Goal: Task Accomplishment & Management: Manage account settings

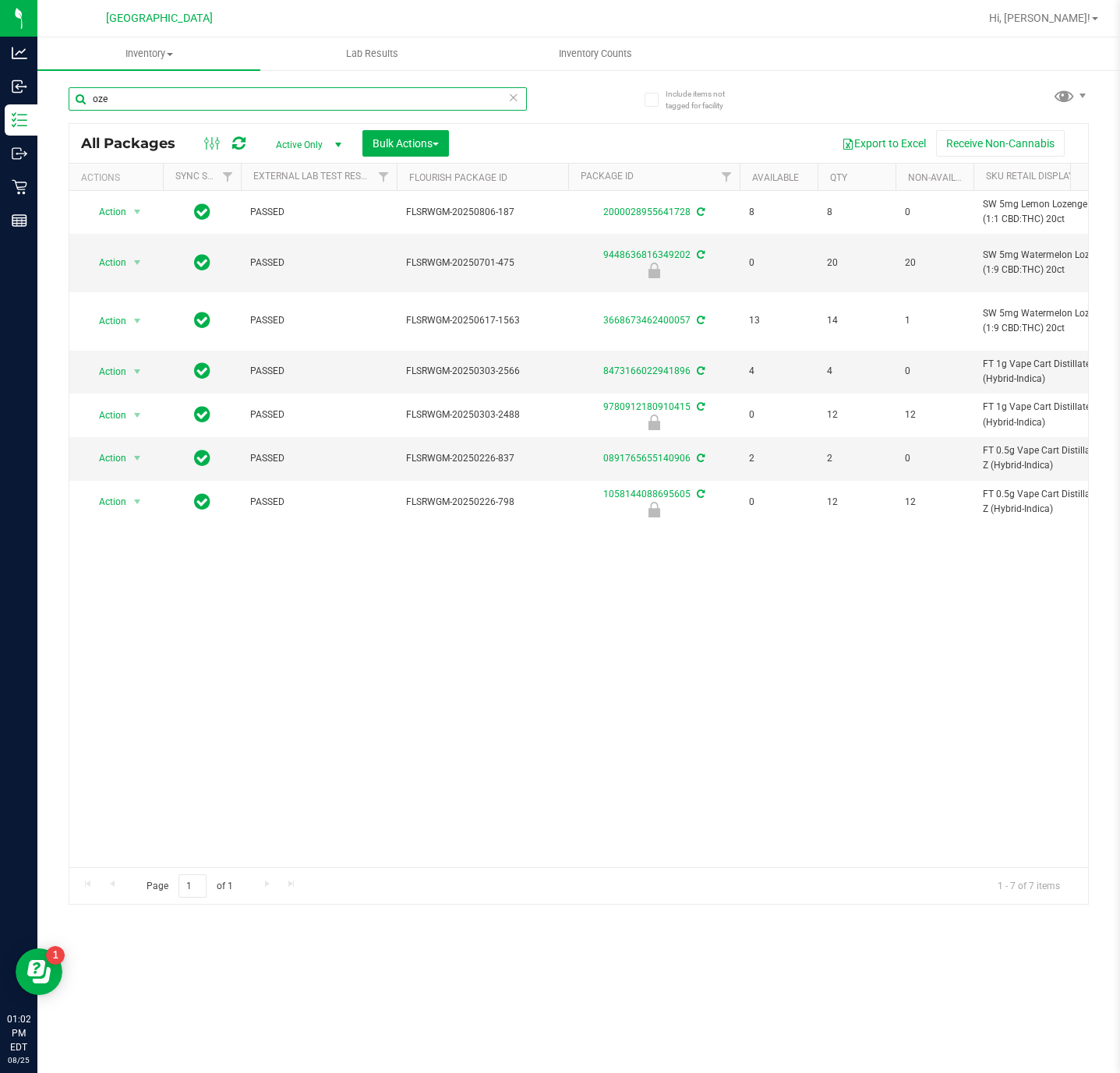
click at [150, 94] on input "oze" at bounding box center [298, 98] width 458 height 23
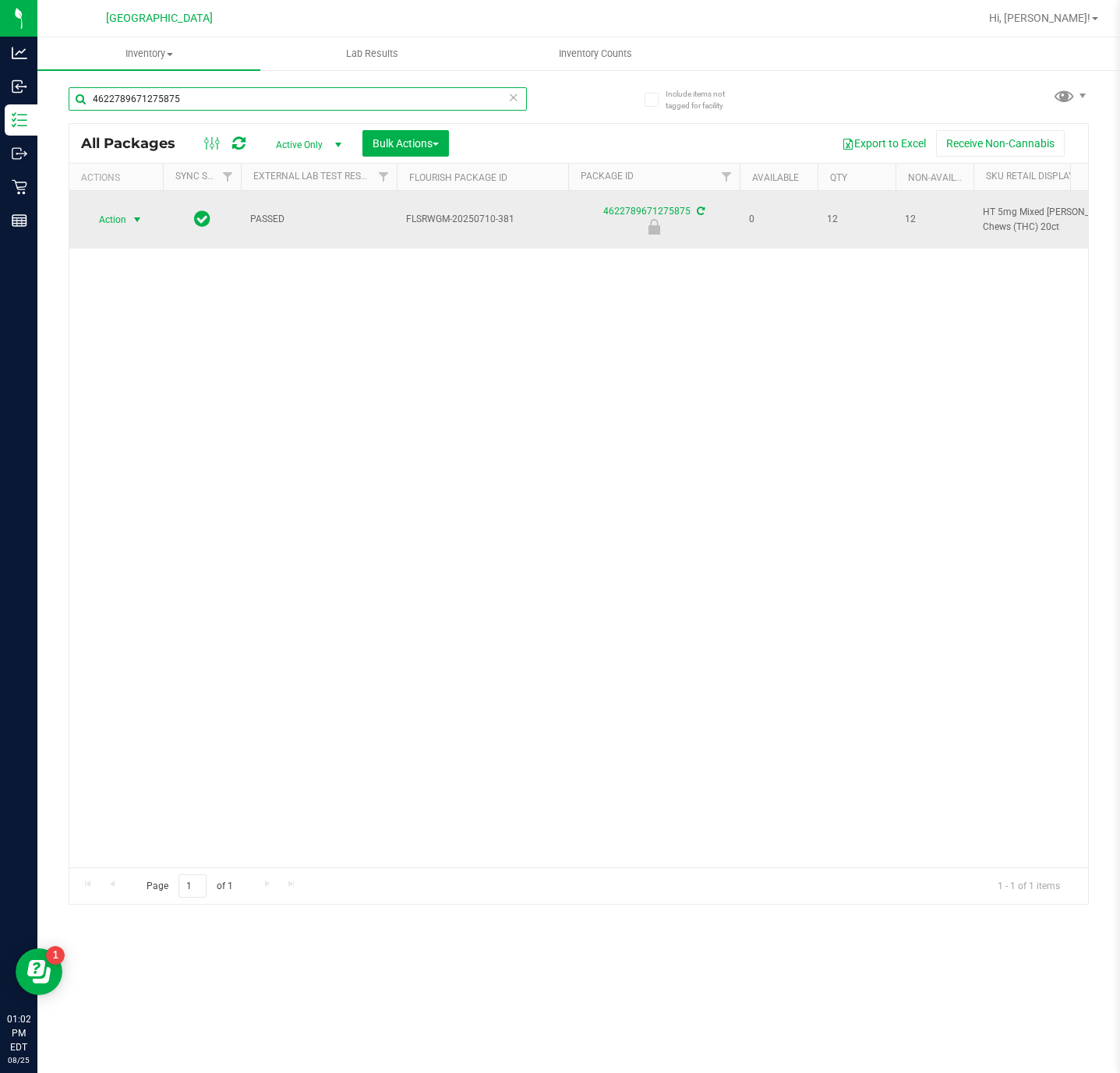
type input "4622789671275875"
click at [134, 214] on span "select" at bounding box center [137, 220] width 12 height 12
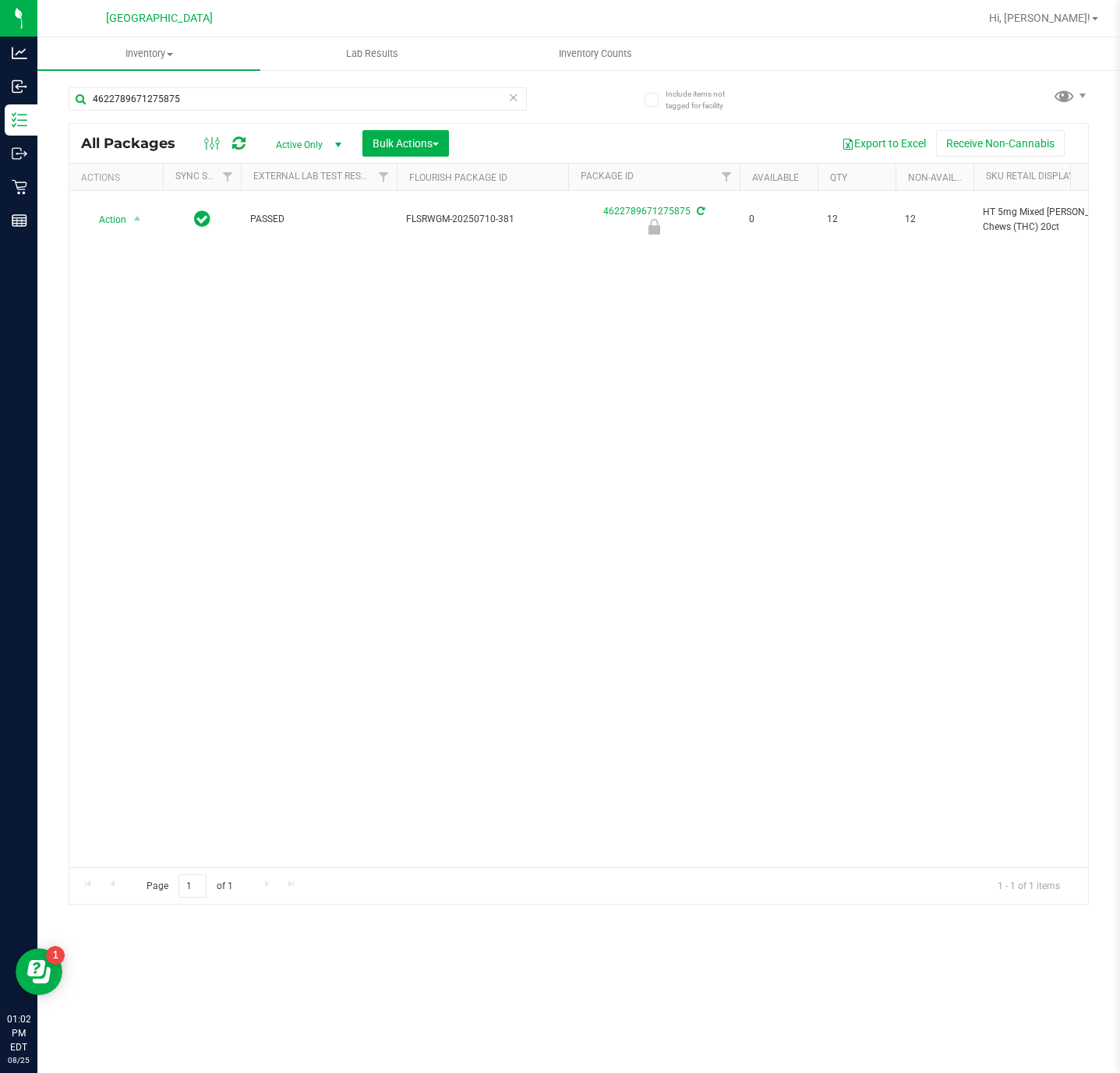
click at [341, 136] on span "select" at bounding box center [337, 145] width 19 height 22
click at [293, 154] on body "Analytics Inbound Inventory Outbound Retail Reports 01:02 PM EDT 08/25/2025 08/…" at bounding box center [560, 536] width 1120 height 1073
click at [298, 131] on div "Active Only Active Only Lab Samples Locked All External Internal Bulk Actions A…" at bounding box center [362, 143] width 198 height 26
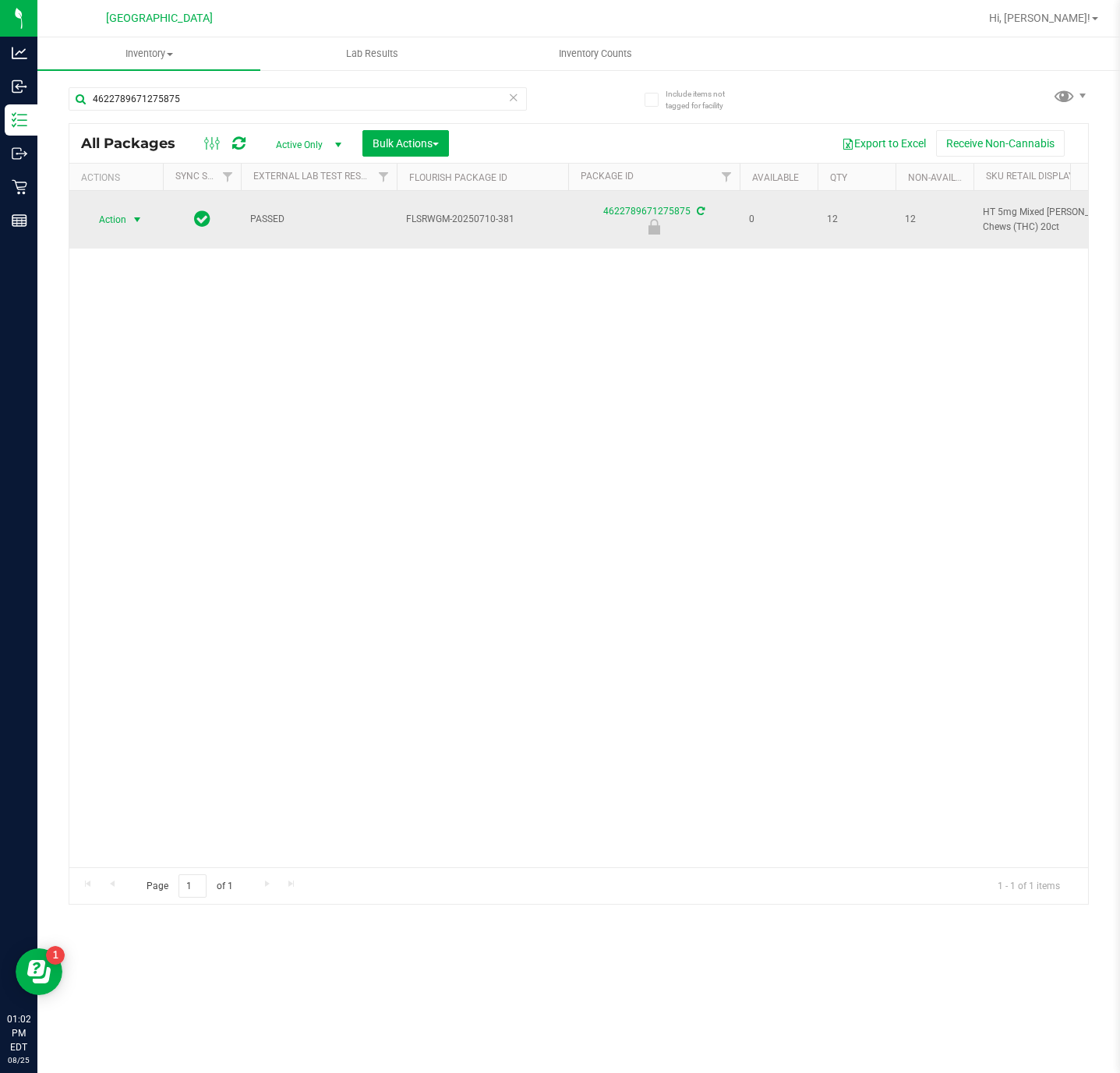
click at [122, 215] on span "Action" at bounding box center [106, 220] width 42 height 22
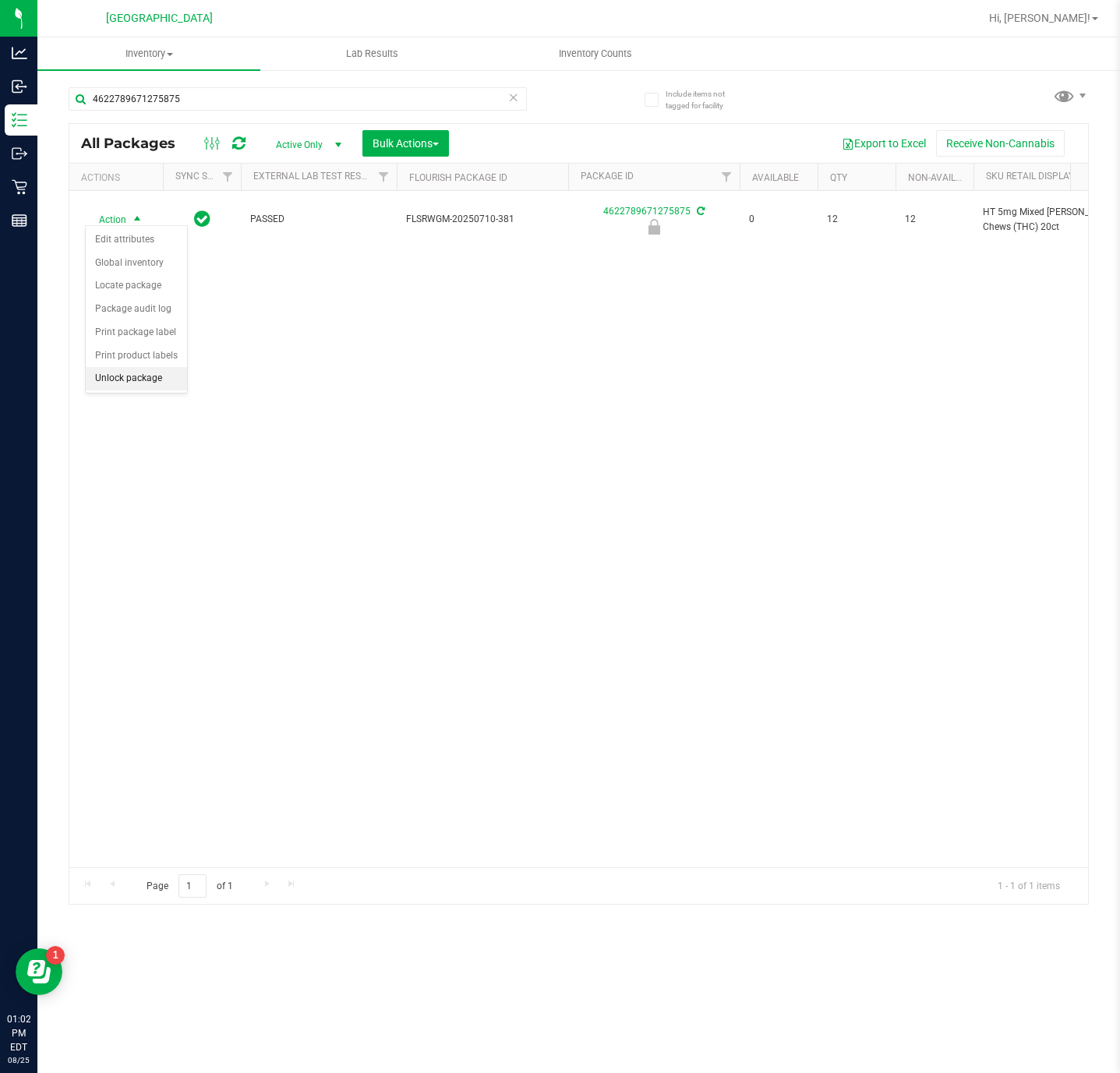
click at [117, 386] on li "Unlock package" at bounding box center [136, 378] width 101 height 23
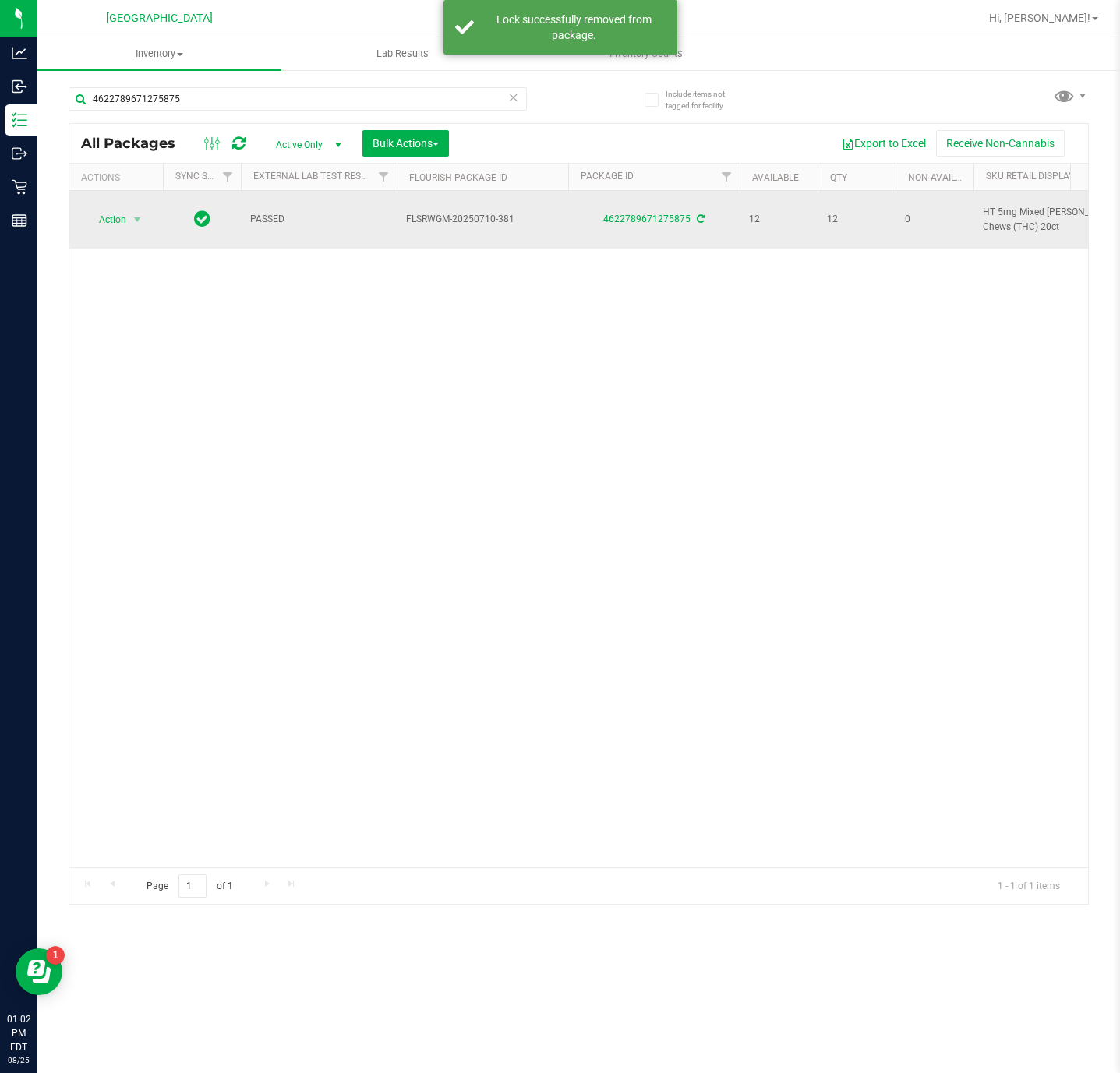
click at [1013, 224] on span "HT 5mg Mixed Berry Chews (THC) 20ct" at bounding box center [1059, 220] width 153 height 30
copy td "HT 5mg Mixed Berry Chews (THC) 20ct"
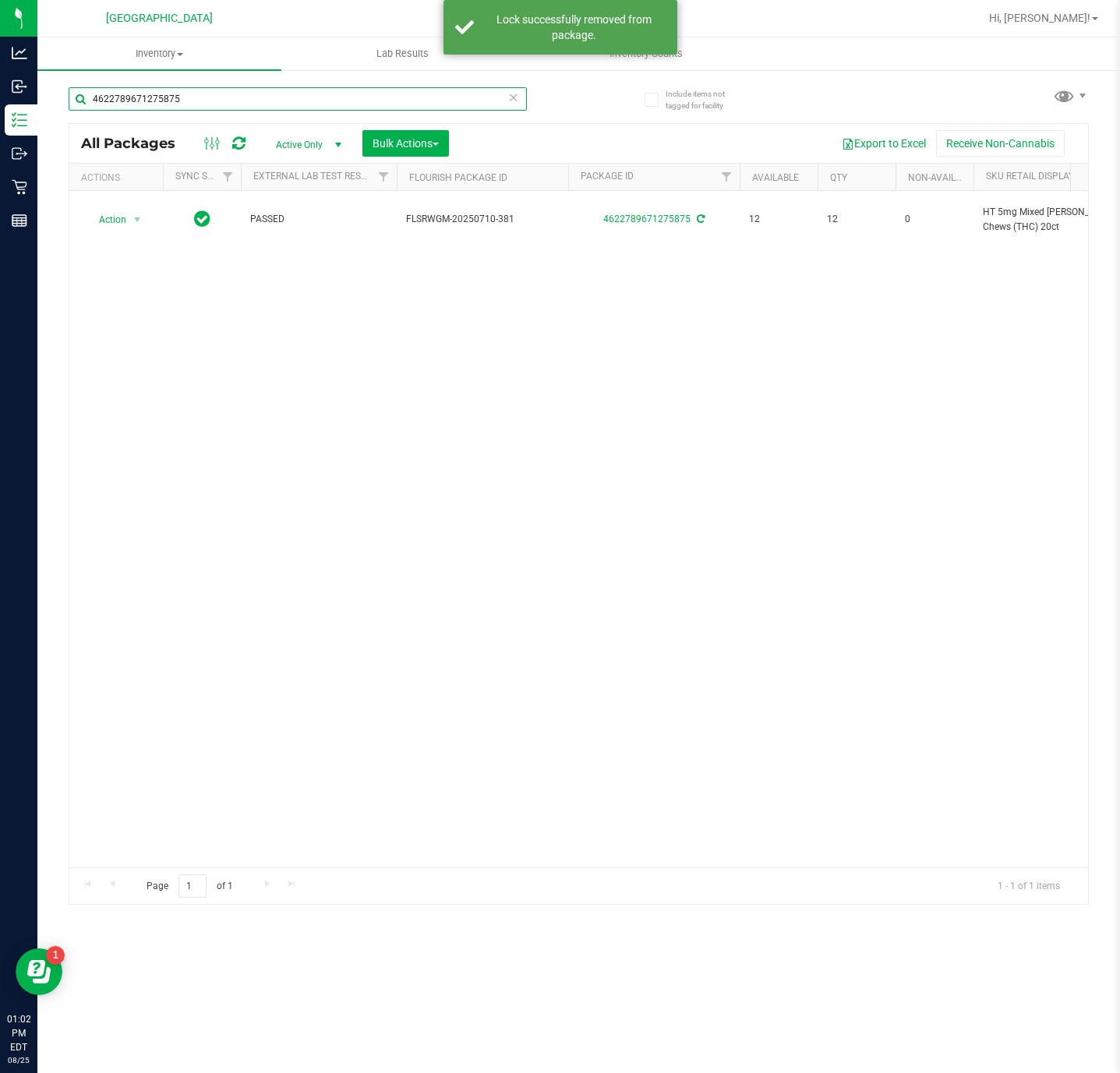
click at [283, 99] on input "4622789671275875" at bounding box center [298, 98] width 458 height 23
paste input "HT 5mg Mixed Berry Chews (THC) 20ct"
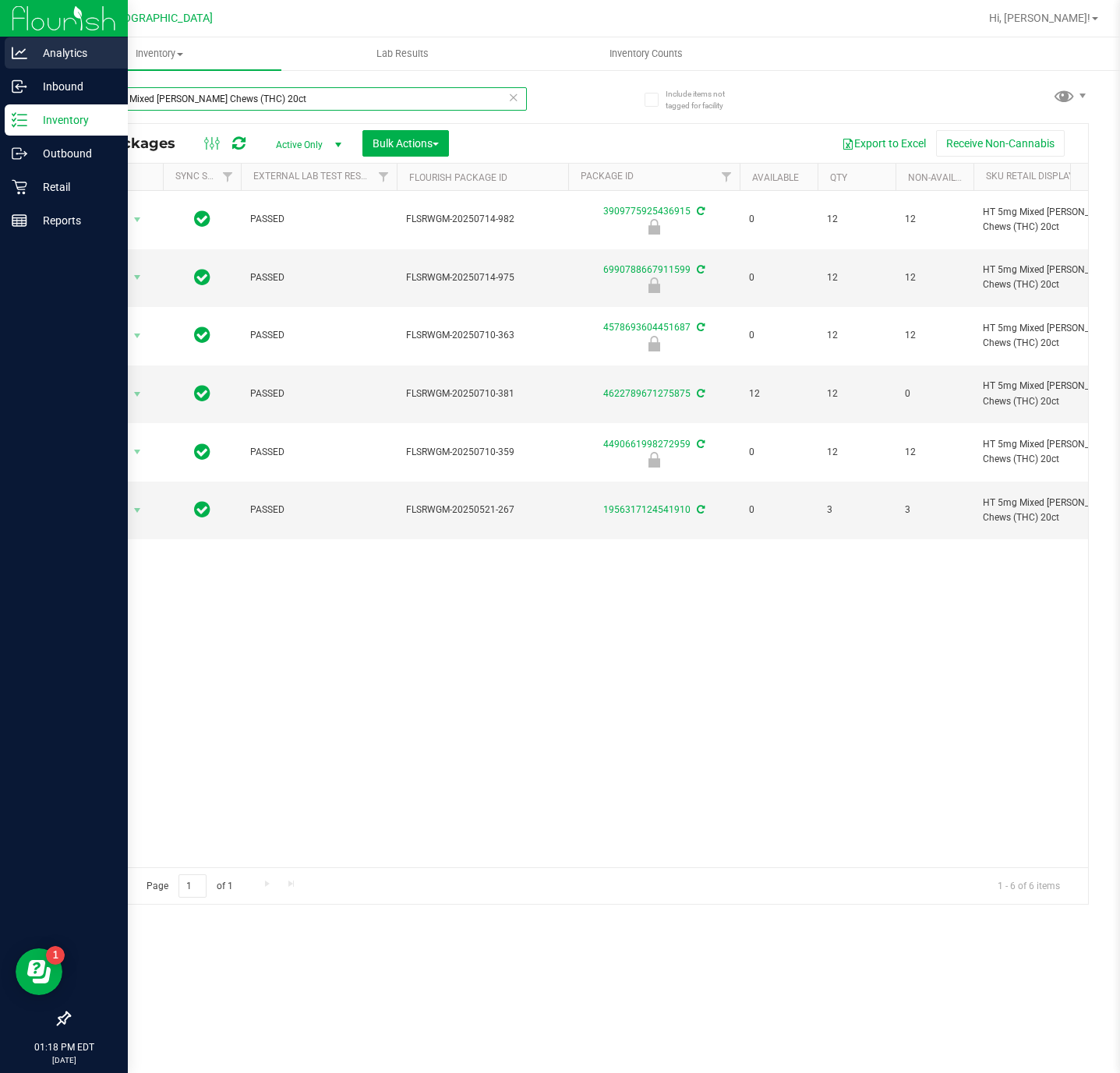
type input "HT 5mg Mixed Berry Chews (THC) 20ct"
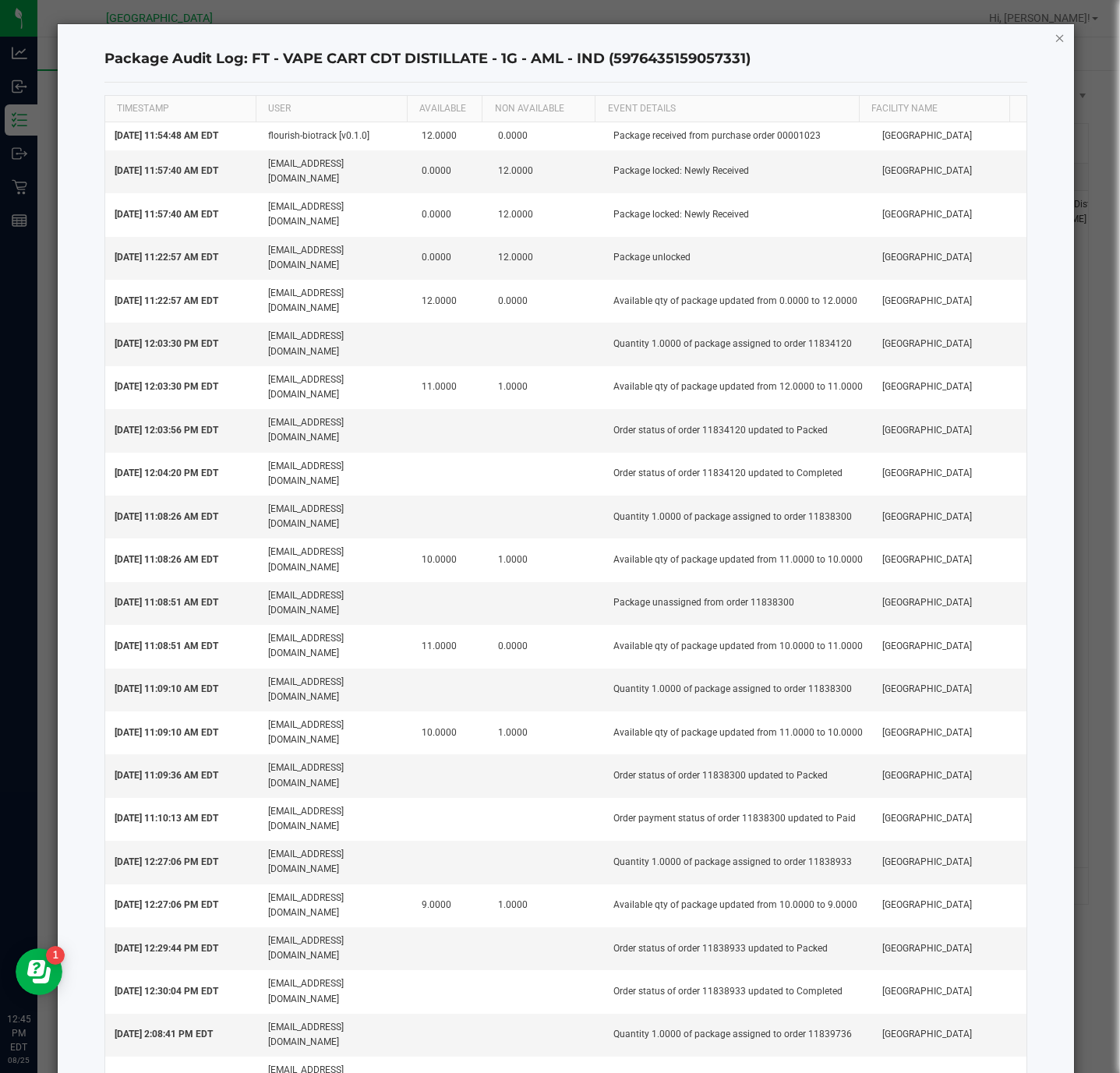
click at [1062, 29] on icon "button" at bounding box center [1059, 37] width 11 height 19
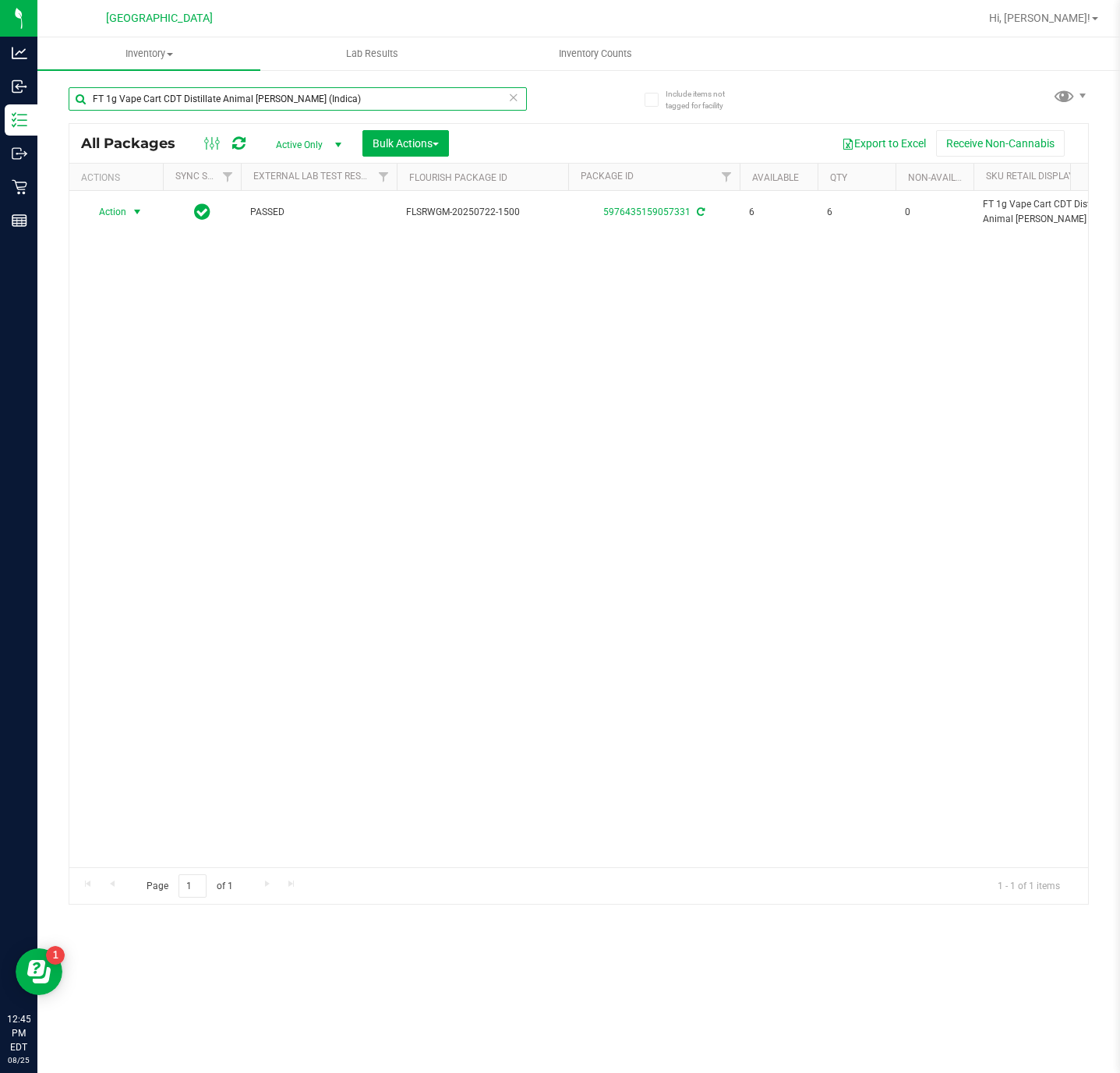
click at [403, 94] on input "FT 1g Vape Cart CDT Distillate Animal Larry (Indica)" at bounding box center [298, 98] width 458 height 23
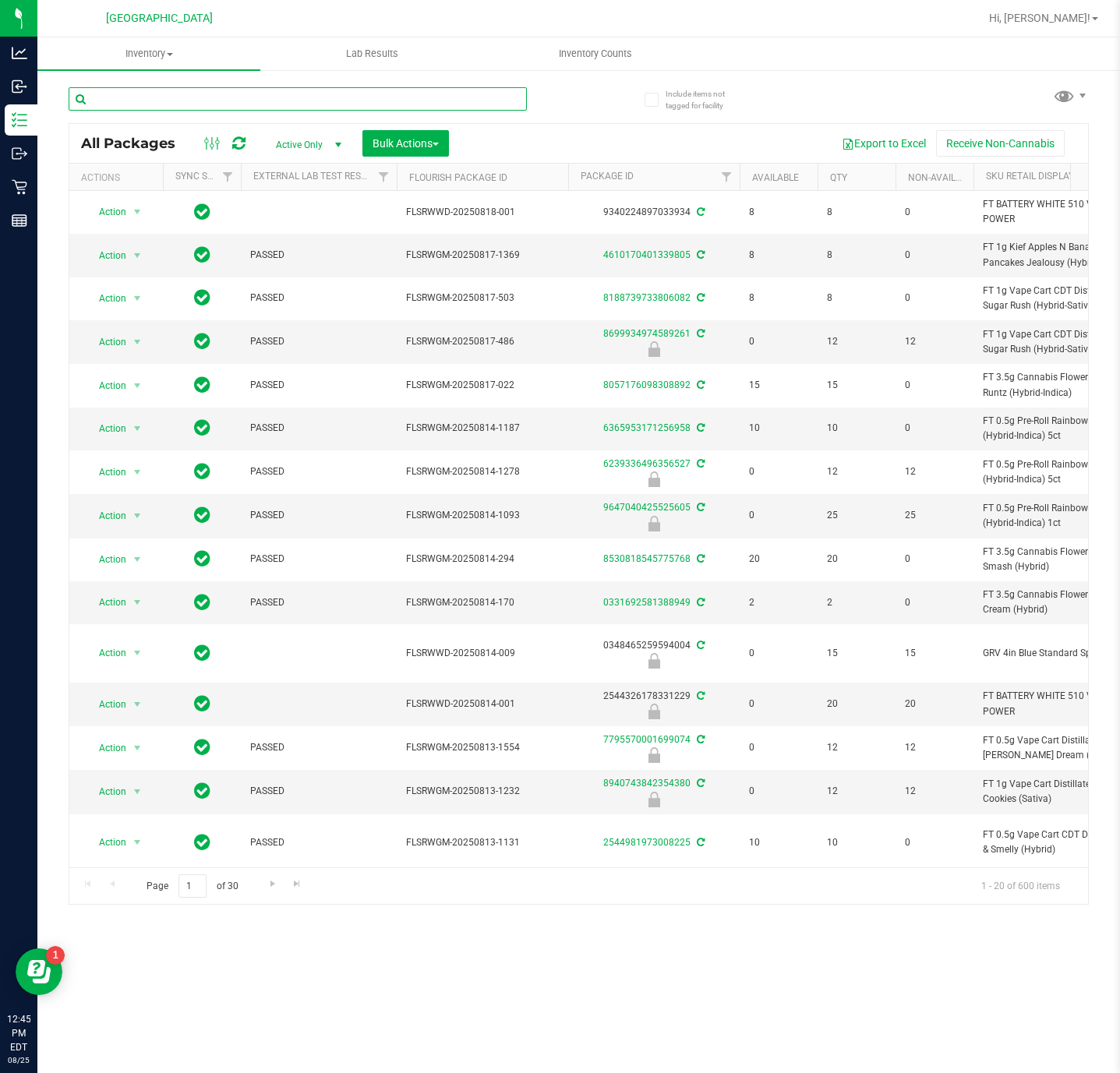
click at [419, 97] on input "text" at bounding box center [298, 98] width 458 height 23
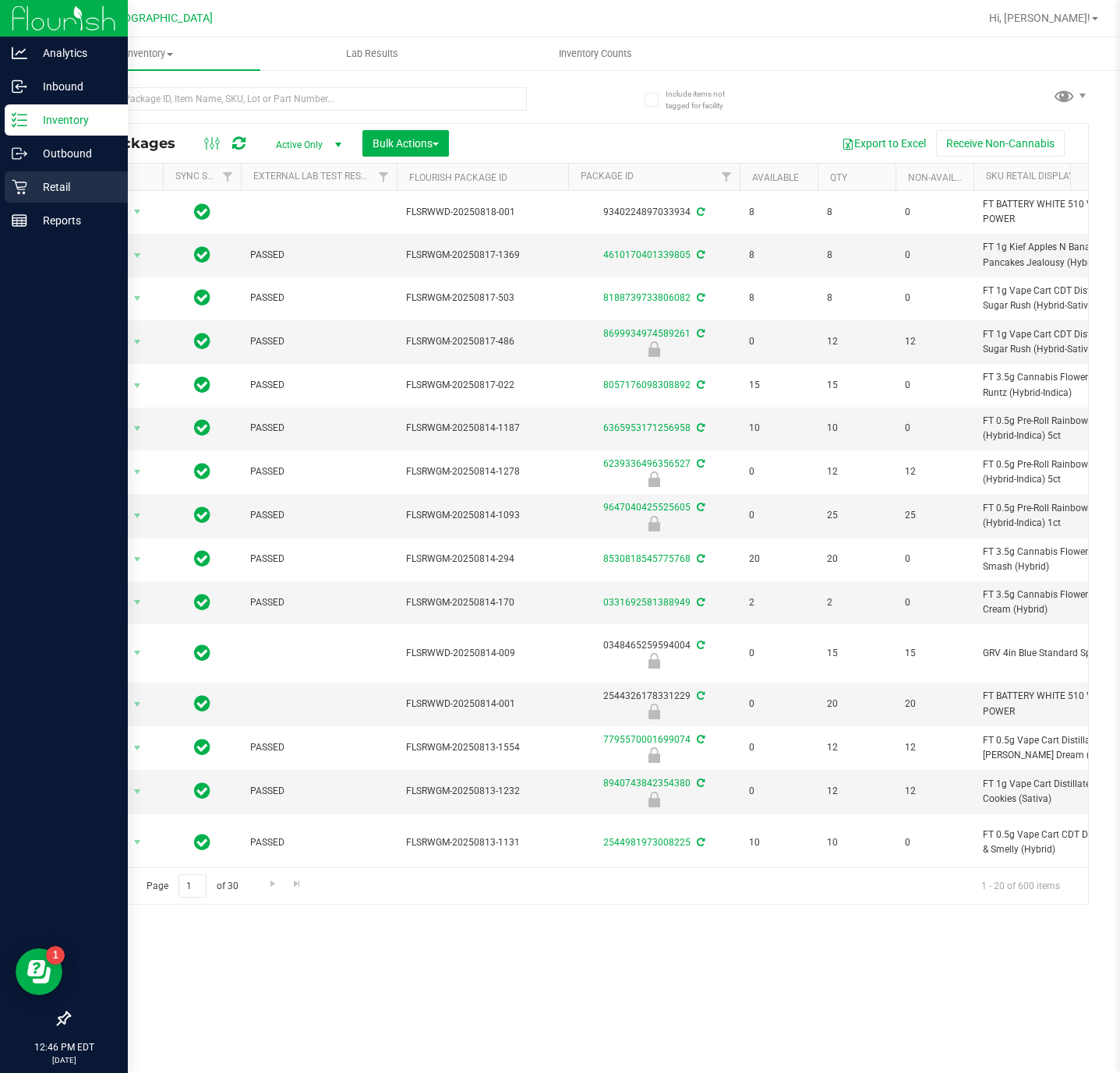
click at [41, 181] on p "Retail" at bounding box center [74, 187] width 94 height 19
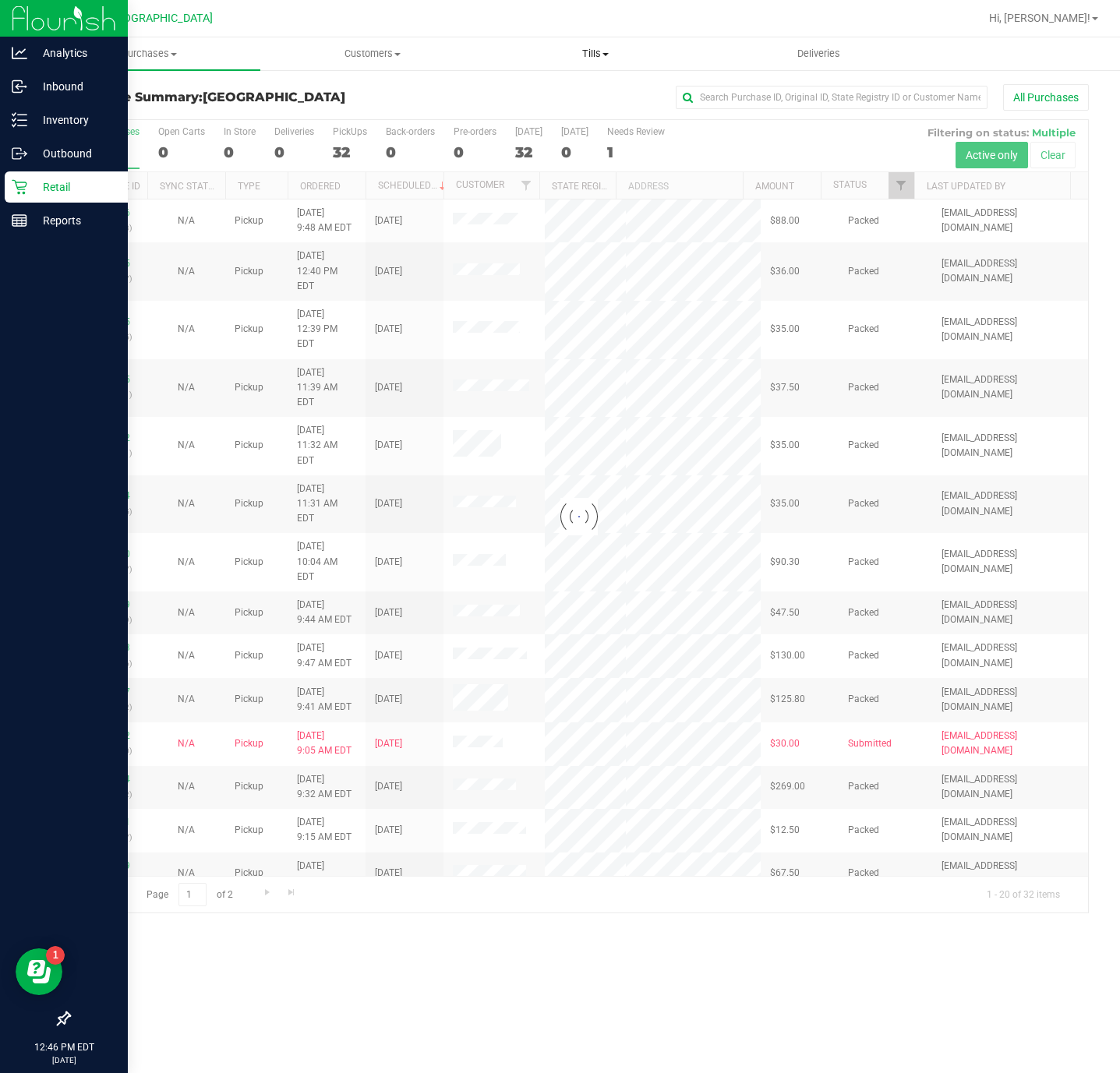
click at [604, 66] on uib-tab-heading "Tills Manage tills Reconcile e-payments" at bounding box center [595, 53] width 221 height 31
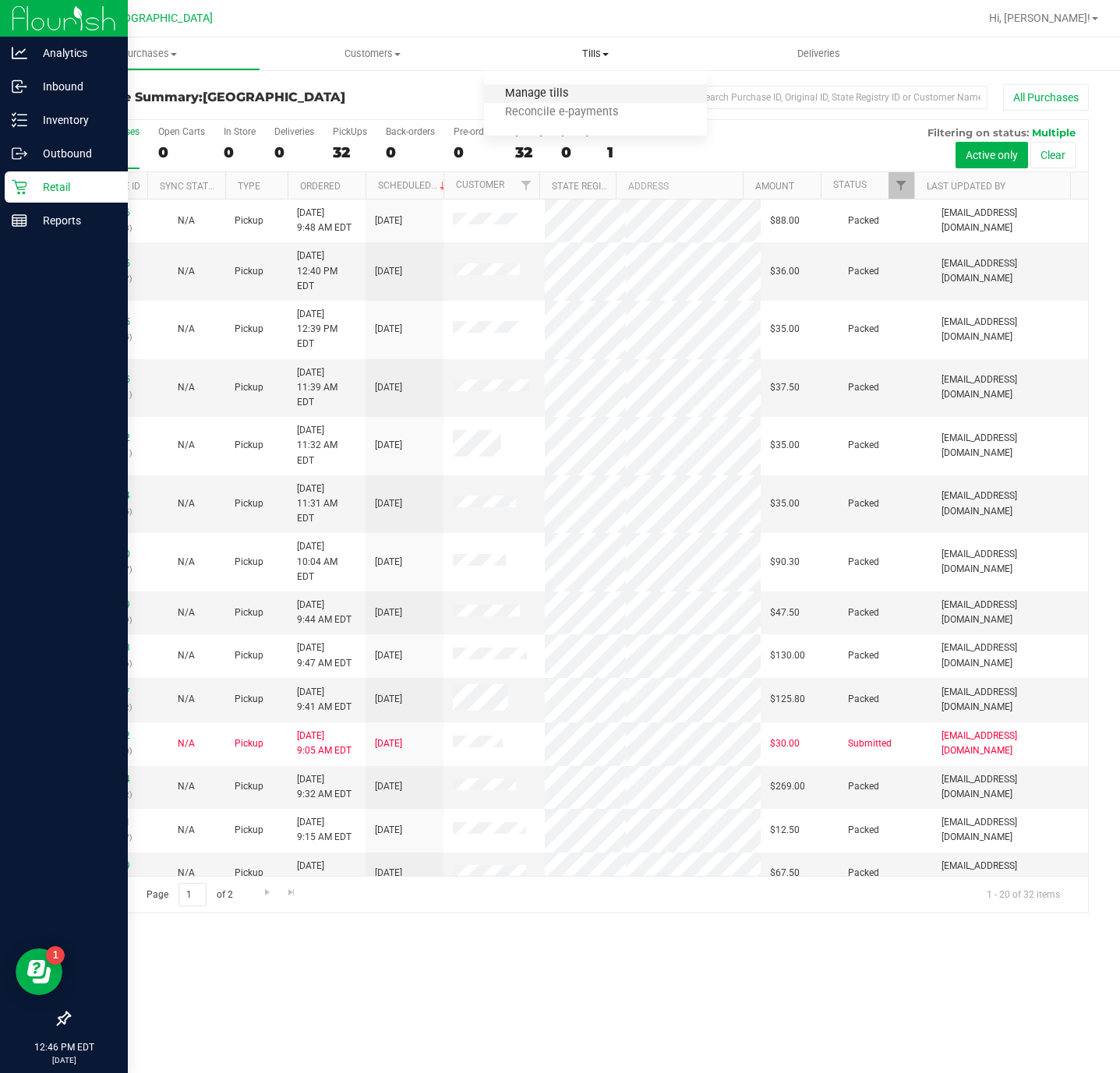
click at [585, 94] on span "Manage tills" at bounding box center [536, 93] width 105 height 13
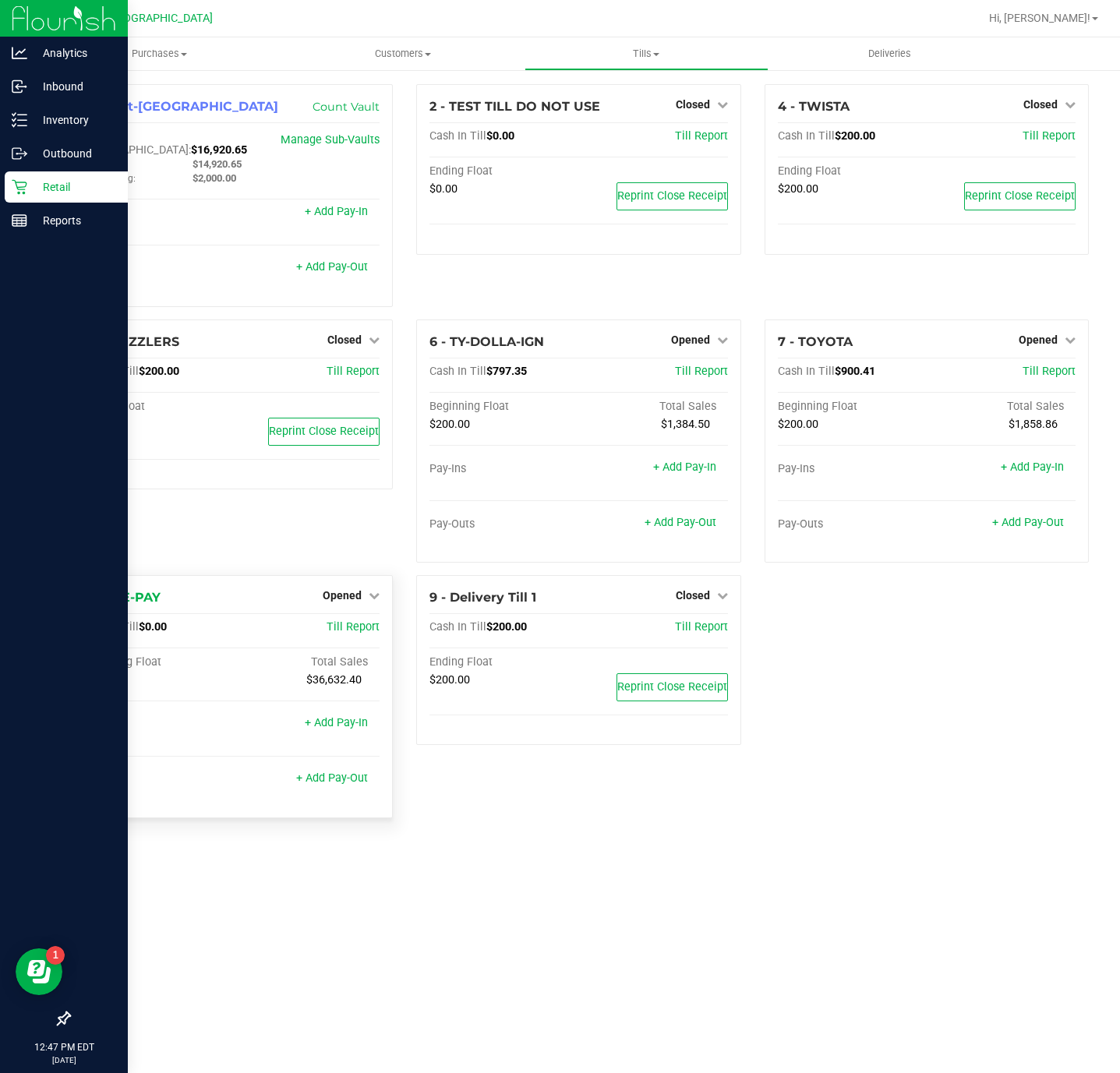
drag, startPoint x: 339, startPoint y: 164, endPoint x: 80, endPoint y: 702, distance: 597.4
drag, startPoint x: 80, startPoint y: 702, endPoint x: -2, endPoint y: 1120, distance: 425.6
drag, startPoint x: -2, startPoint y: 1120, endPoint x: 740, endPoint y: 929, distance: 765.3
click at [732, 938] on div "Purchases Summary of purchases Fulfillment All purchases Customers All customer…" at bounding box center [578, 555] width 1082 height 1036
click at [34, 127] on p "Inventory" at bounding box center [74, 120] width 94 height 19
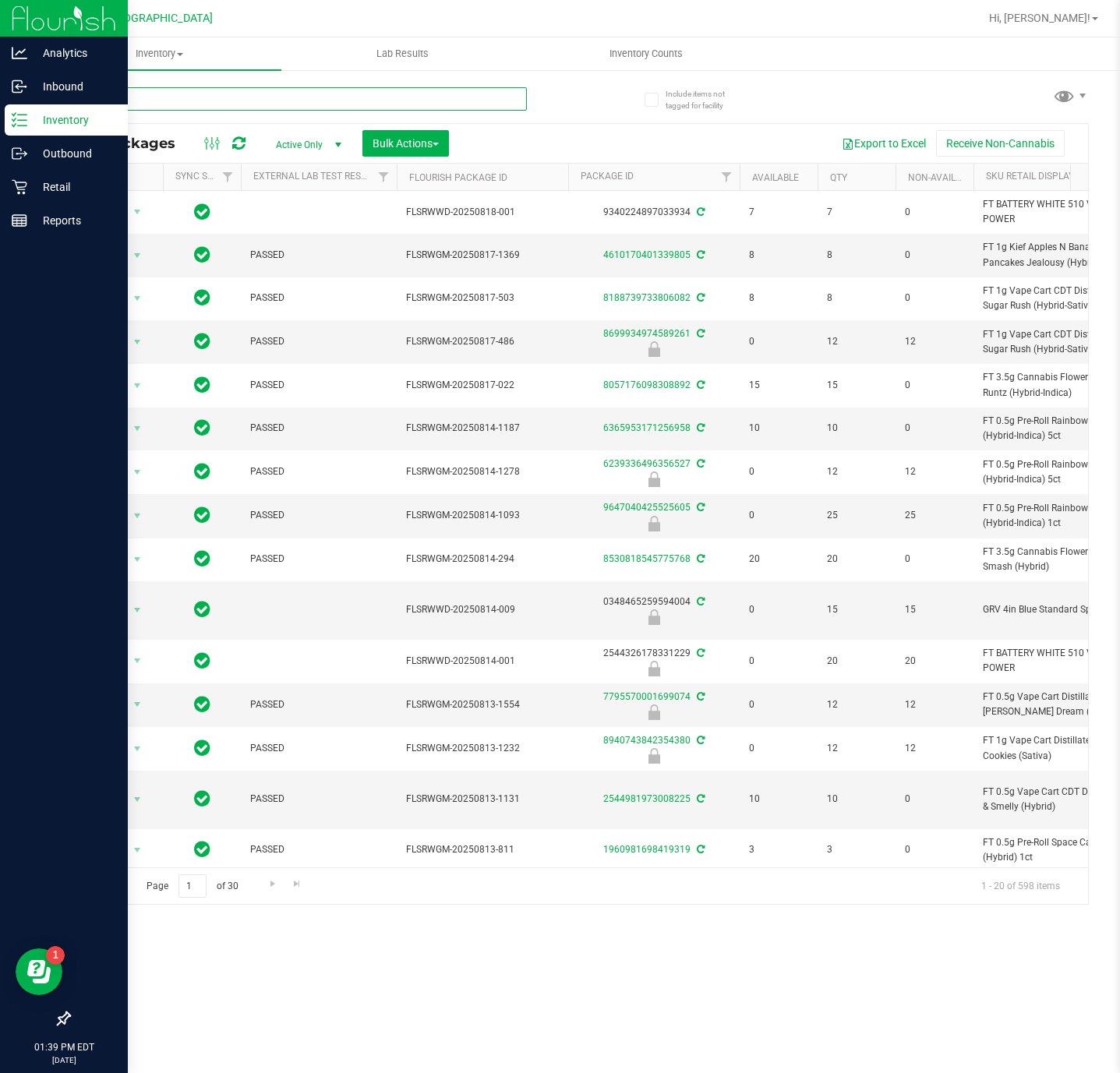
drag, startPoint x: 284, startPoint y: 94, endPoint x: 265, endPoint y: 106, distance: 22.5
click at [269, 108] on input "text" at bounding box center [298, 98] width 458 height 23
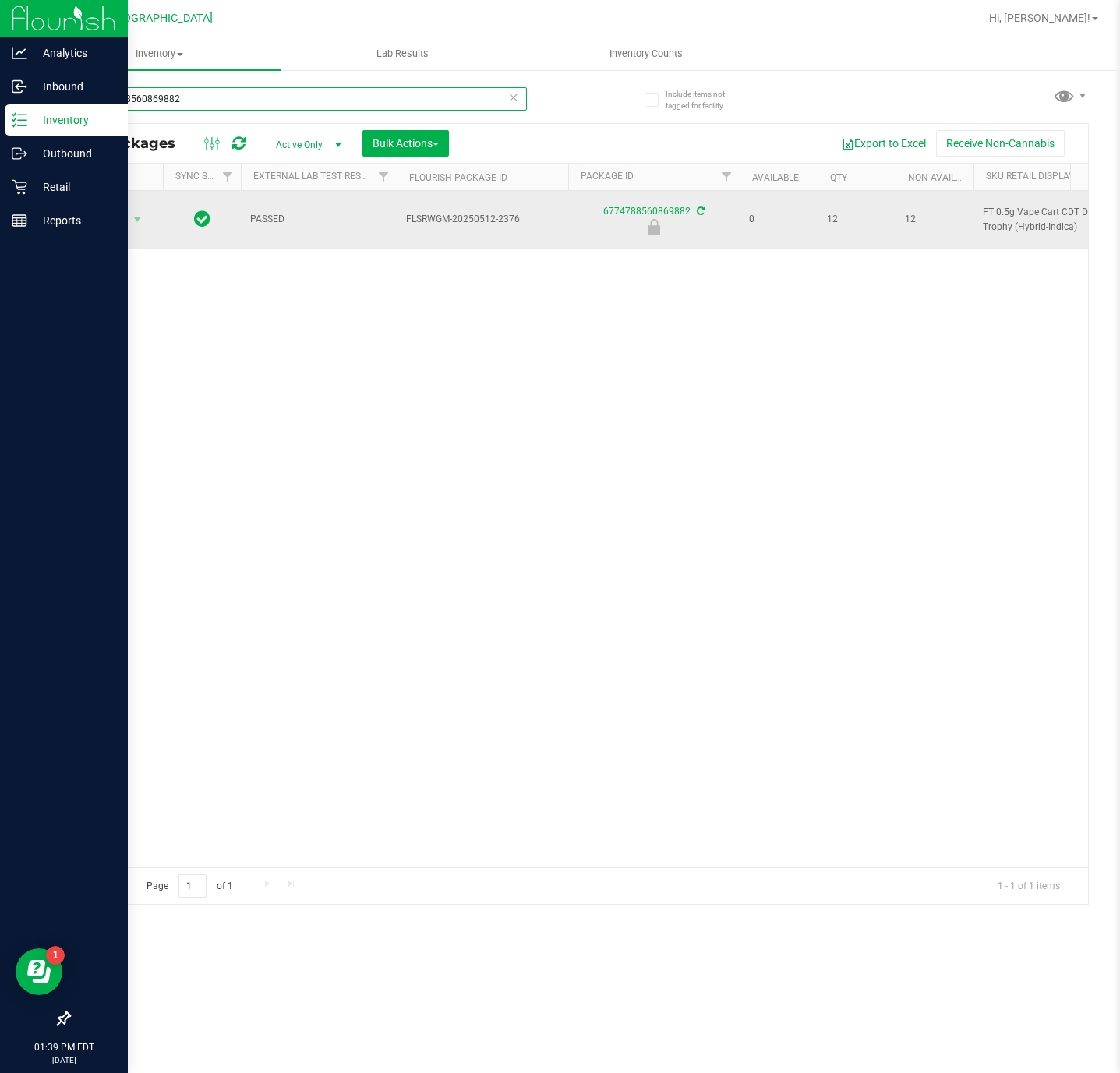
type input "6774788560869882"
drag, startPoint x: 83, startPoint y: 211, endPoint x: 120, endPoint y: 234, distance: 43.7
click at [84, 211] on div "Action Action Edit attributes Global inventory Locate package Package audit log…" at bounding box center [116, 220] width 75 height 22
click at [120, 234] on td "Action Action Edit attributes Global inventory Locate package Package audit log…" at bounding box center [116, 220] width 94 height 58
click at [112, 215] on span "Action" at bounding box center [106, 220] width 42 height 22
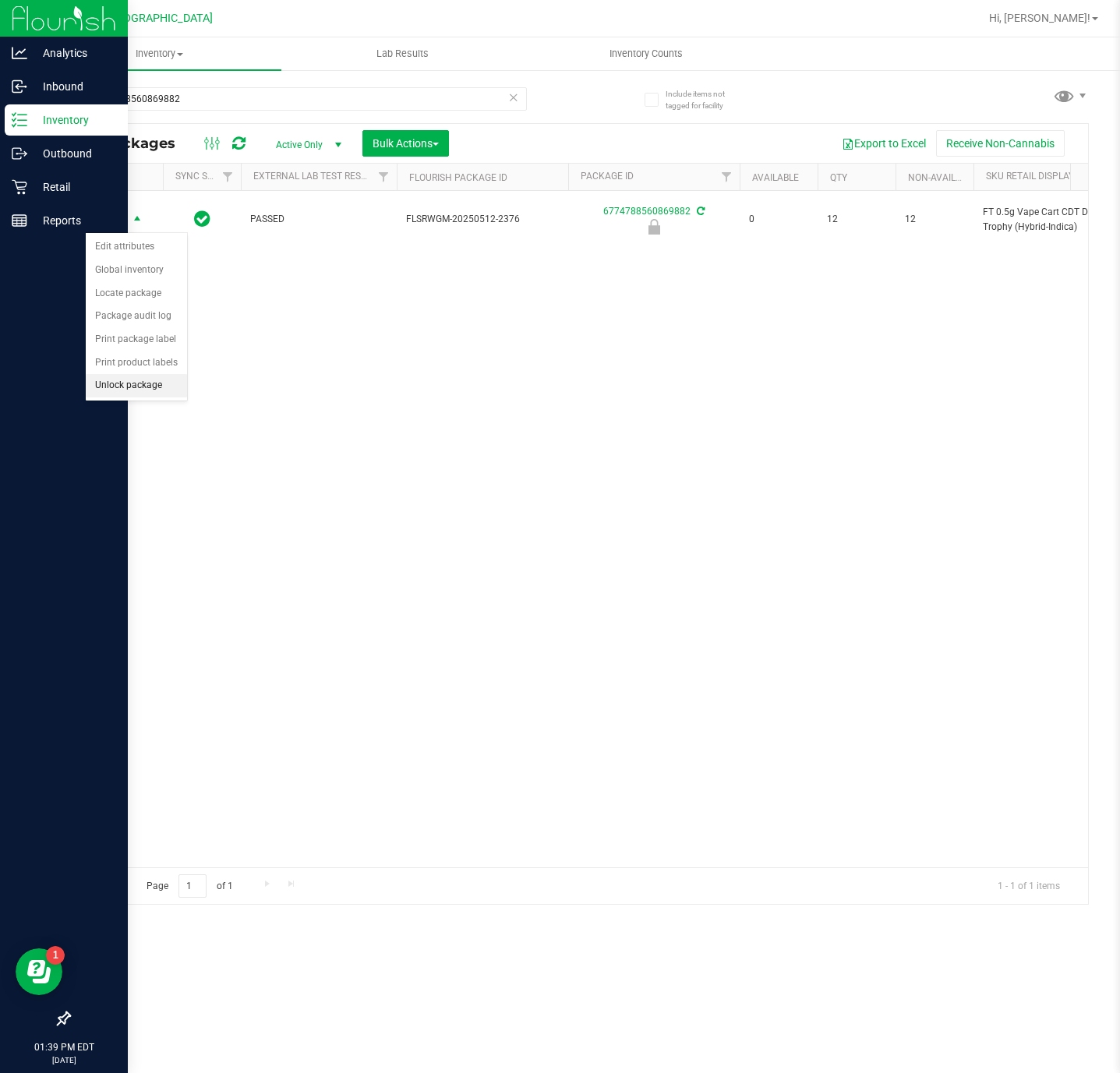
click at [136, 381] on li "Unlock package" at bounding box center [136, 385] width 101 height 23
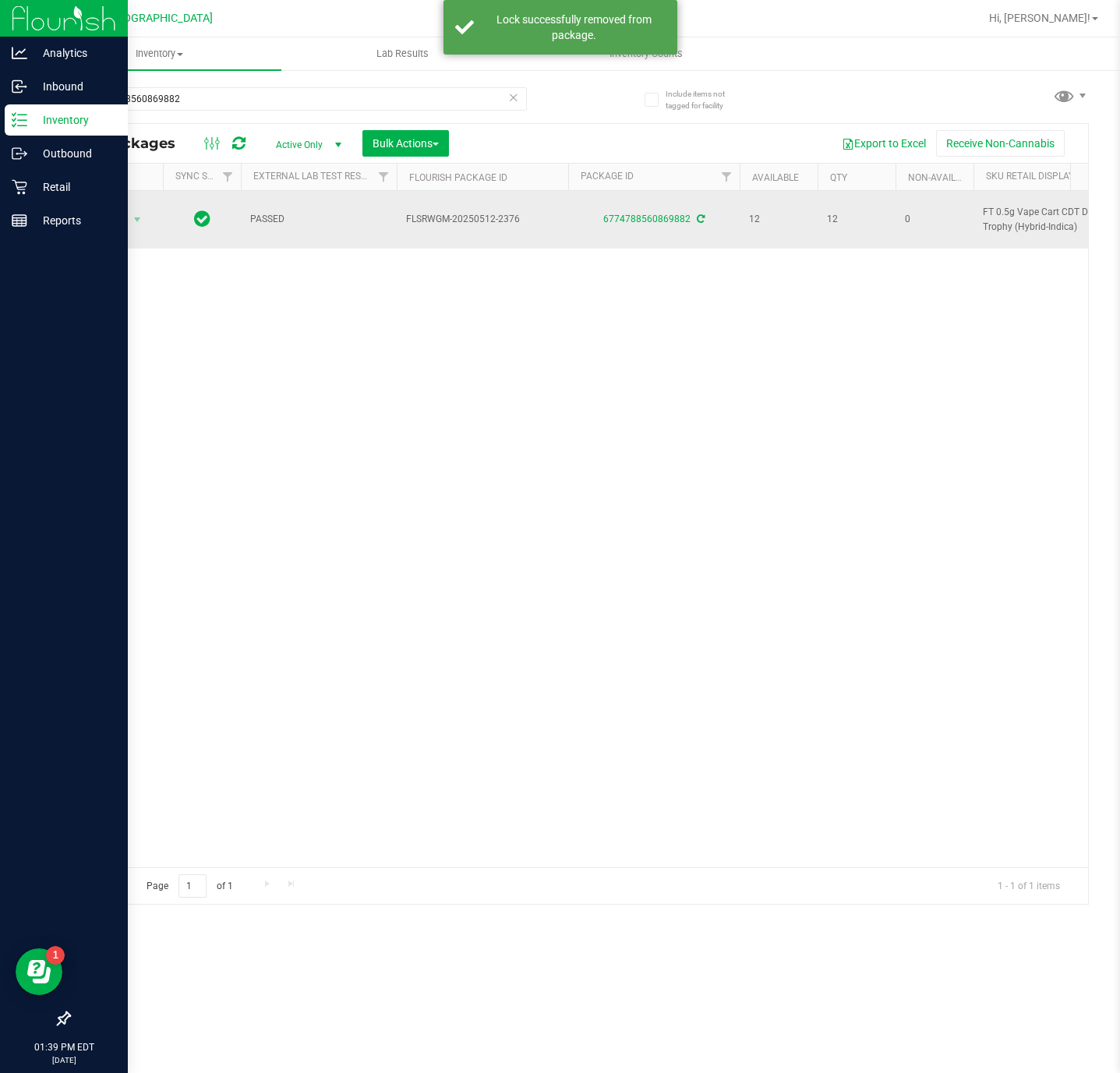
click at [990, 225] on span "FT 0.5g Vape Cart CDT Distillate PK Trophy (Hybrid-Indica)" at bounding box center [1059, 220] width 153 height 30
copy td "FT 0.5g Vape Cart CDT Distillate PK Trophy (Hybrid-Indica)"
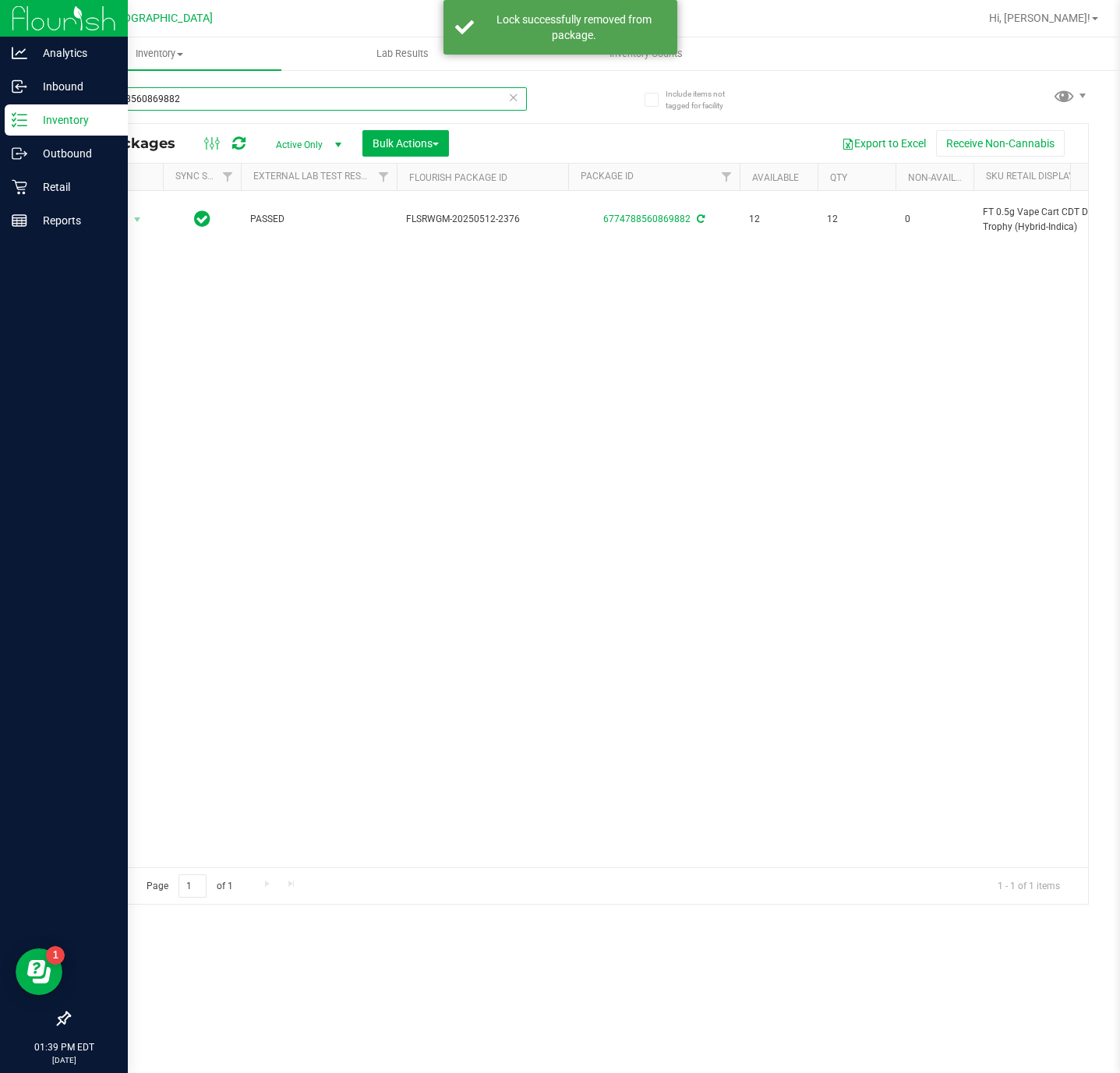
click at [306, 99] on input "6774788560869882" at bounding box center [298, 98] width 458 height 23
click at [306, 96] on input "6774788560869882" at bounding box center [298, 98] width 458 height 23
click at [307, 94] on input "6774788560869882" at bounding box center [298, 98] width 458 height 23
click at [309, 94] on input "6774788560869882" at bounding box center [298, 98] width 458 height 23
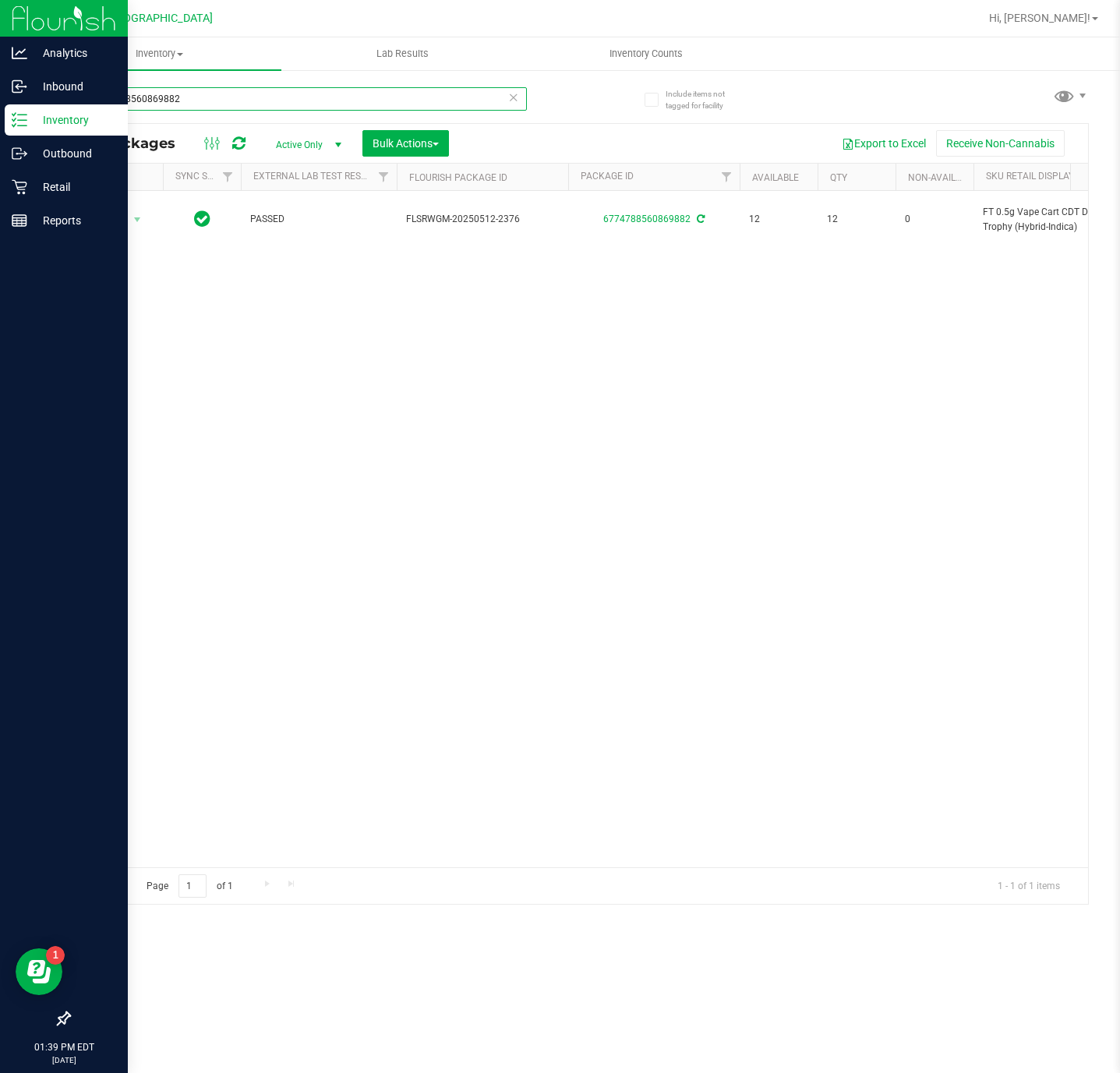
paste input "FT 0.5g Vape Cart CDT Distillate PK Trophy (Hybrid-Indica)"
type input "FT 0.5g Vape Cart CDT Distillate PK Trophy (Hybrid-Indica)"
